Goal: Information Seeking & Learning: Find specific page/section

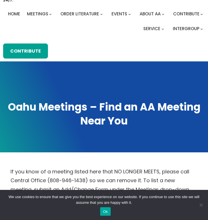
scroll to position [46, 0]
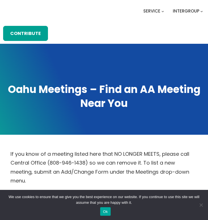
click at [108, 212] on button "Ok" at bounding box center [105, 211] width 11 height 9
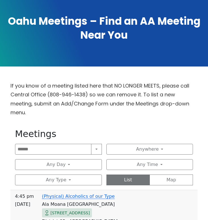
scroll to position [130, 0]
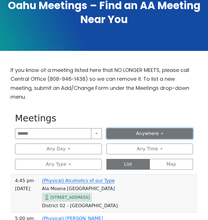
click at [182, 136] on button "Anywhere" at bounding box center [150, 133] width 87 height 11
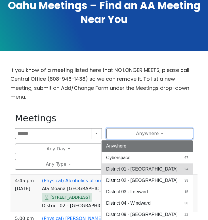
scroll to position [5, 0]
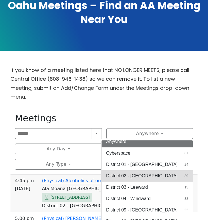
click at [151, 174] on span "District 02 - [GEOGRAPHIC_DATA]" at bounding box center [142, 175] width 72 height 7
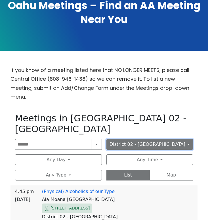
click at [176, 139] on button "District 02 - [GEOGRAPHIC_DATA]" at bounding box center [150, 144] width 87 height 11
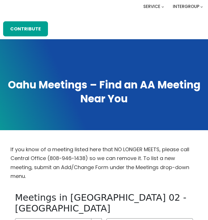
scroll to position [112, 0]
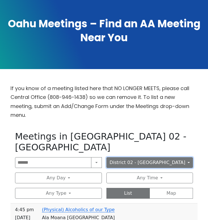
click at [167, 157] on button "District 02 - [GEOGRAPHIC_DATA]" at bounding box center [150, 162] width 87 height 11
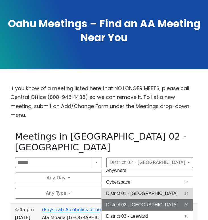
click at [152, 190] on span "District 01 - [GEOGRAPHIC_DATA]" at bounding box center [142, 193] width 72 height 7
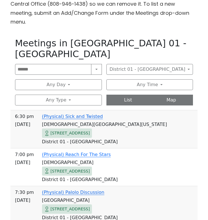
scroll to position [205, 0]
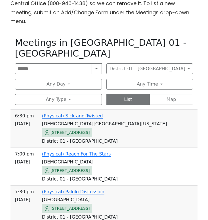
click at [78, 113] on link "(Physical) Sick and Twisted" at bounding box center [72, 115] width 61 height 5
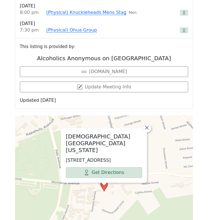
scroll to position [448, 0]
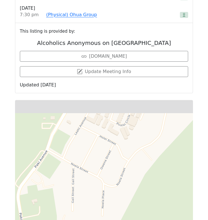
drag, startPoint x: 167, startPoint y: 124, endPoint x: 131, endPoint y: 223, distance: 105.0
click at [131, 220] on html "Skip to content Alcoholics Anonymous on [GEOGRAPHIC_DATA] The [GEOGRAPHIC_DATA]…" at bounding box center [104, 35] width 208 height 967
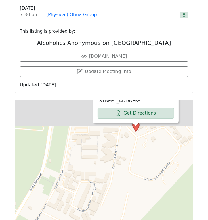
drag, startPoint x: 153, startPoint y: 164, endPoint x: 122, endPoint y: 224, distance: 67.3
click at [122, 220] on html "Skip to content Alcoholics Anonymous on [GEOGRAPHIC_DATA] The [GEOGRAPHIC_DATA]…" at bounding box center [104, 35] width 208 height 967
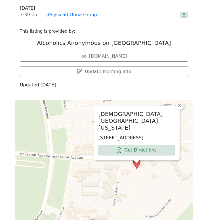
drag, startPoint x: 135, startPoint y: 164, endPoint x: 138, endPoint y: 204, distance: 40.1
click at [138, 204] on div "[DEMOGRAPHIC_DATA][GEOGRAPHIC_DATA][US_STATE] [STREET_ADDRESS] Get Directions ×…" at bounding box center [104, 171] width 178 height 142
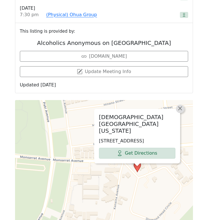
click at [181, 112] on span "×" at bounding box center [180, 108] width 6 height 7
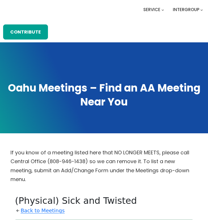
scroll to position [0, 0]
